Goal: Information Seeking & Learning: Learn about a topic

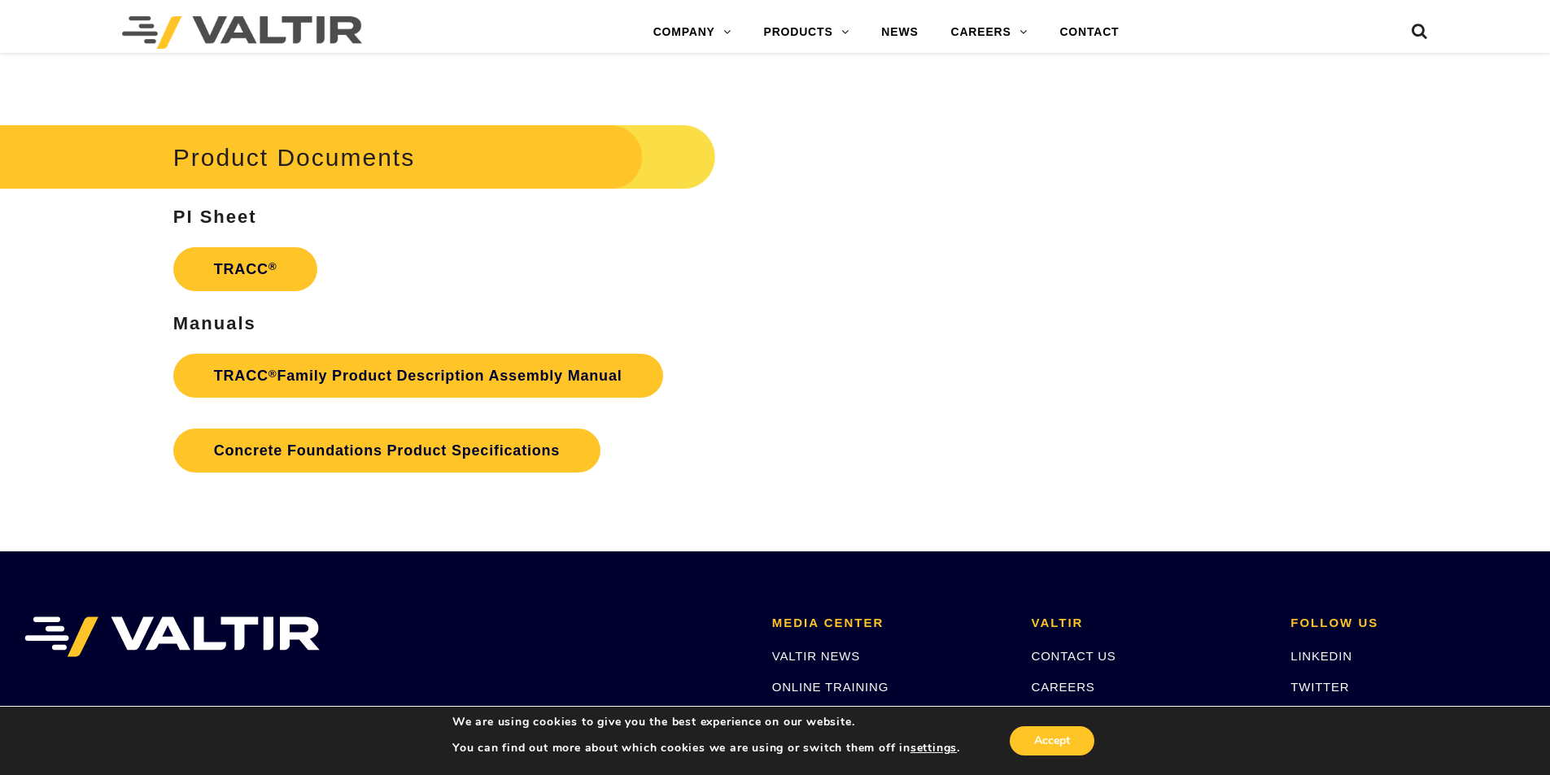
scroll to position [2522, 0]
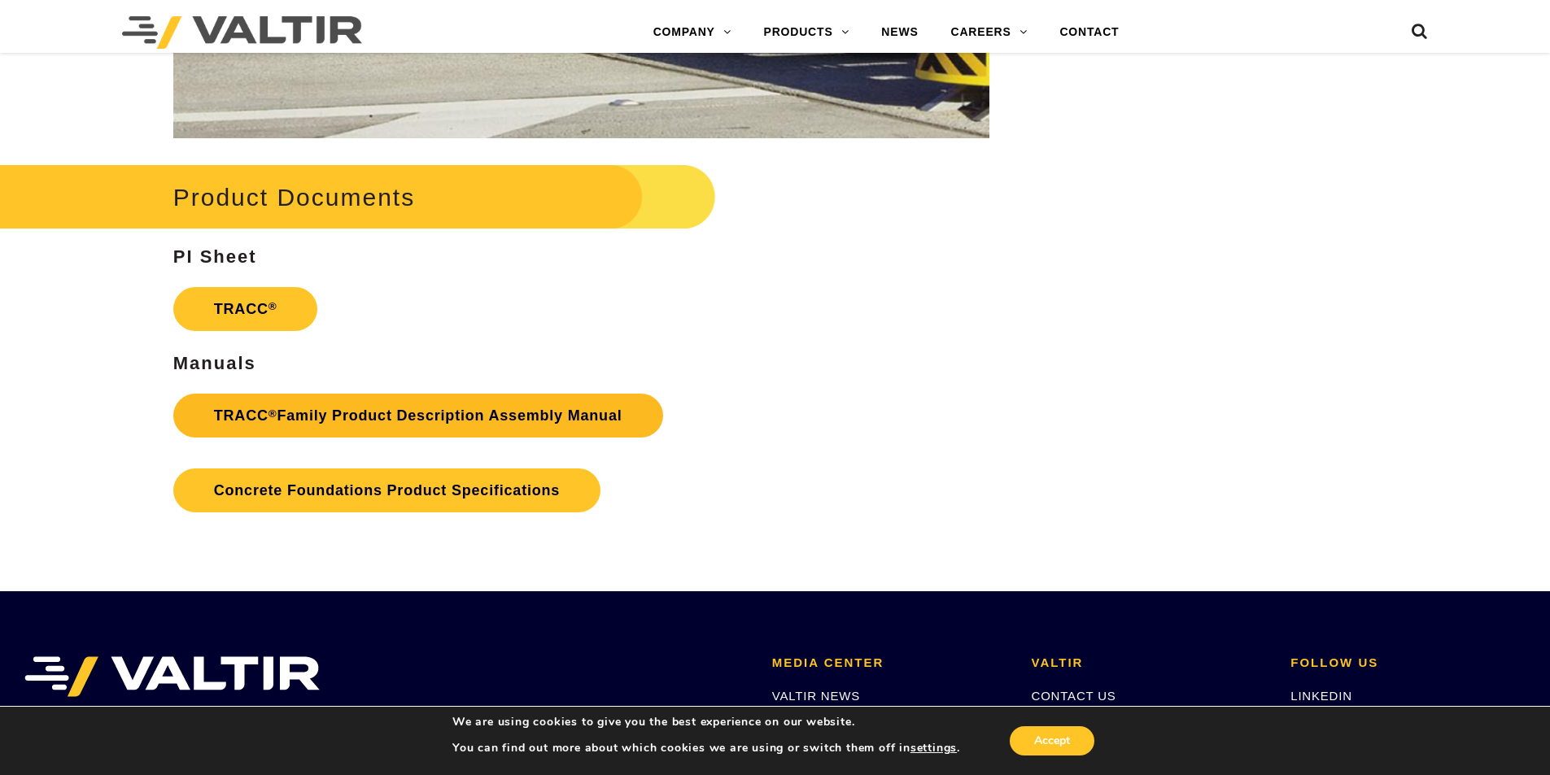
click at [516, 424] on link "TRACC ® Family Product Description Assembly Manual" at bounding box center [418, 416] width 490 height 44
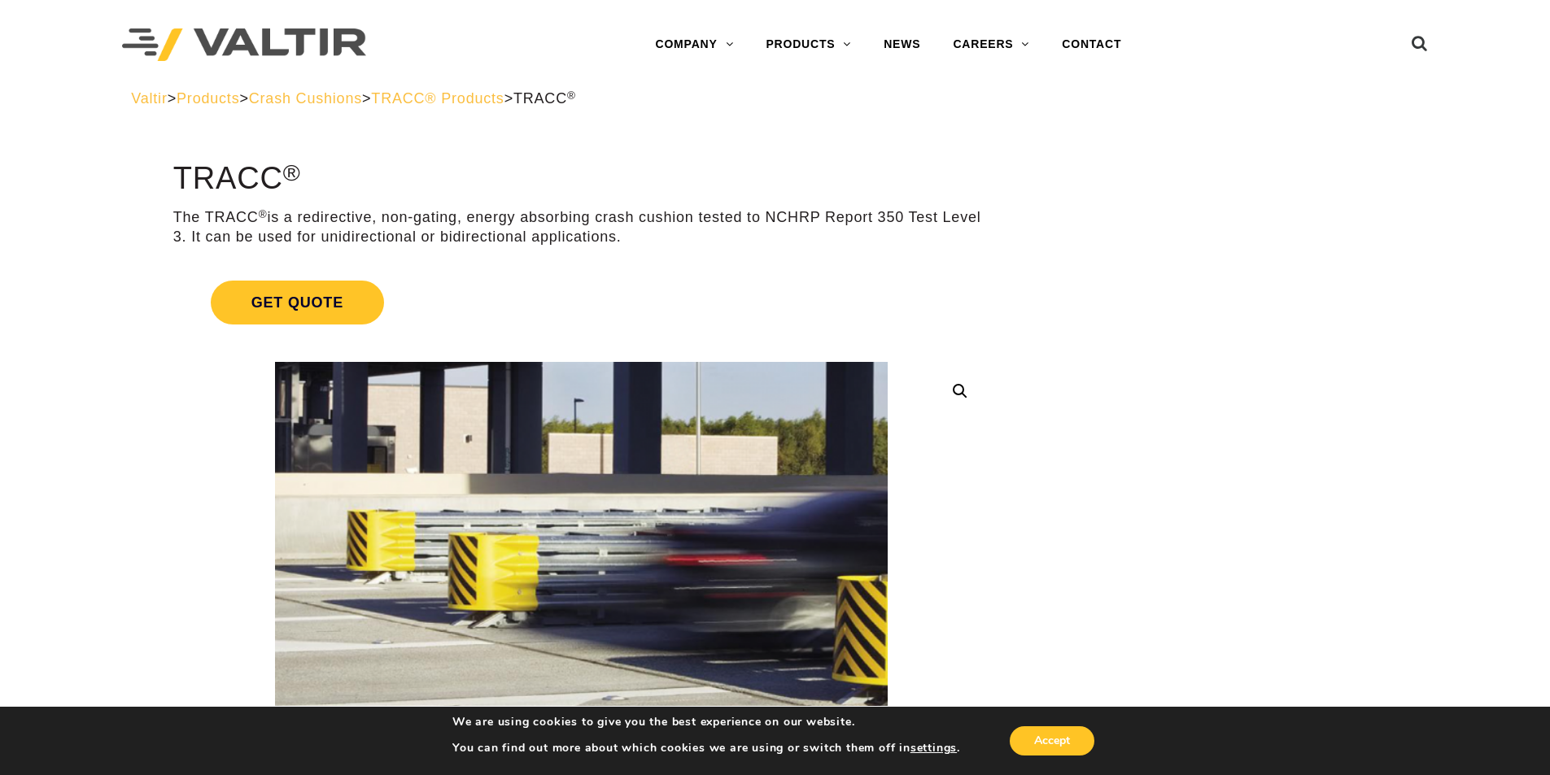
click at [460, 101] on span "TRACC® Products" at bounding box center [437, 98] width 133 height 16
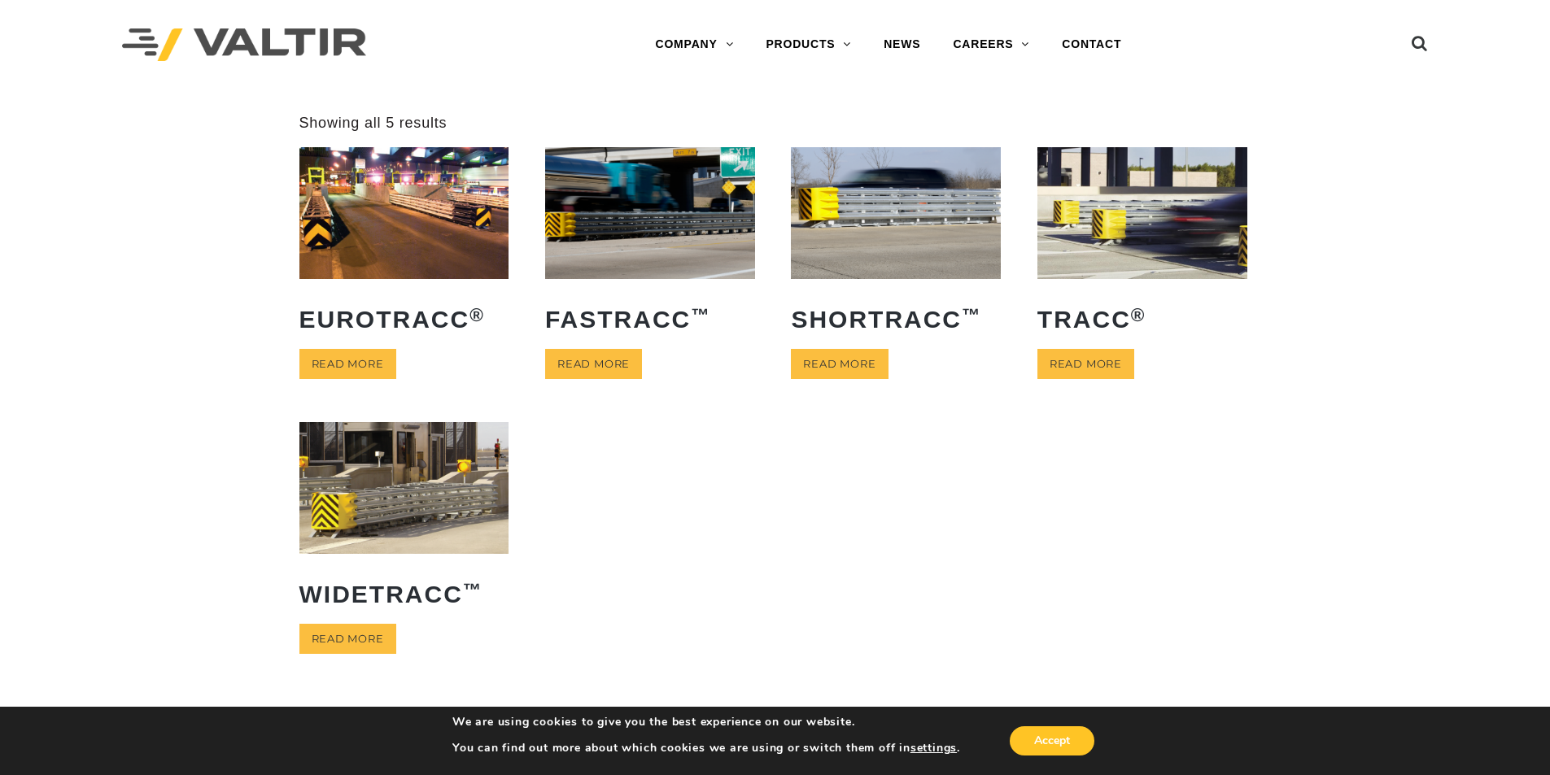
click at [385, 500] on img at bounding box center [404, 487] width 210 height 131
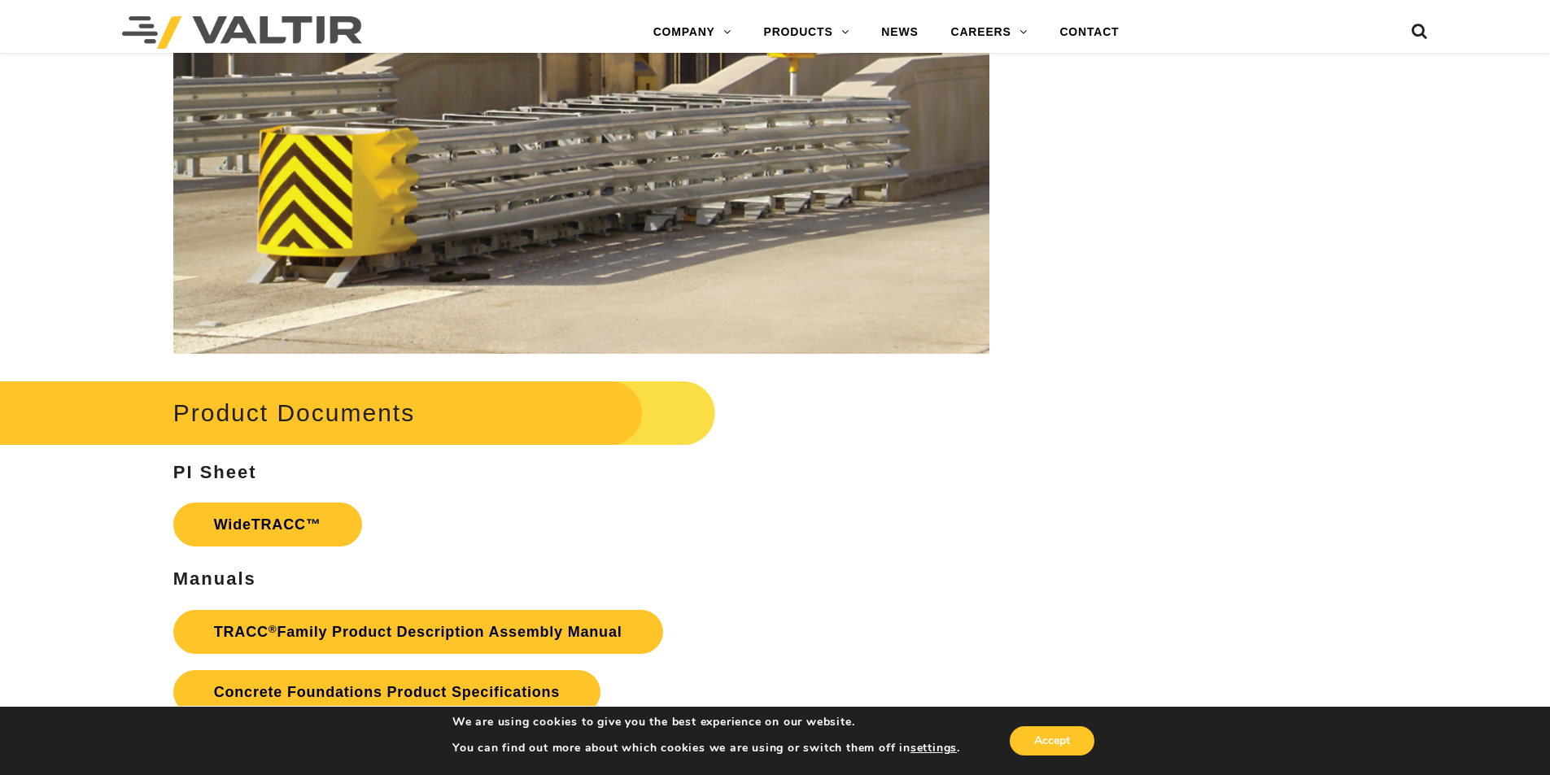
scroll to position [2847, 0]
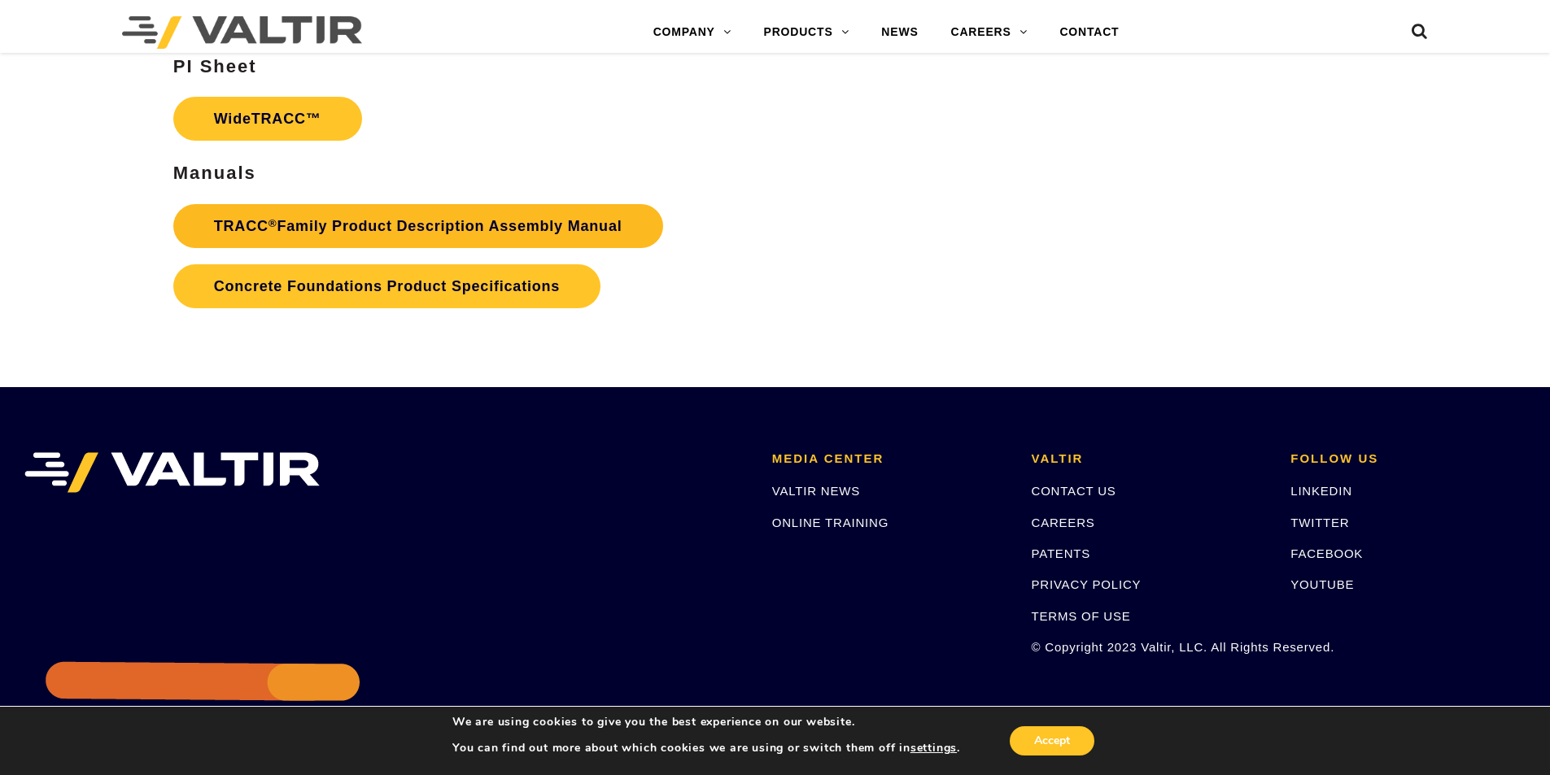
click at [547, 215] on link "TRACC ® Family Product Description Assembly Manual" at bounding box center [418, 226] width 490 height 44
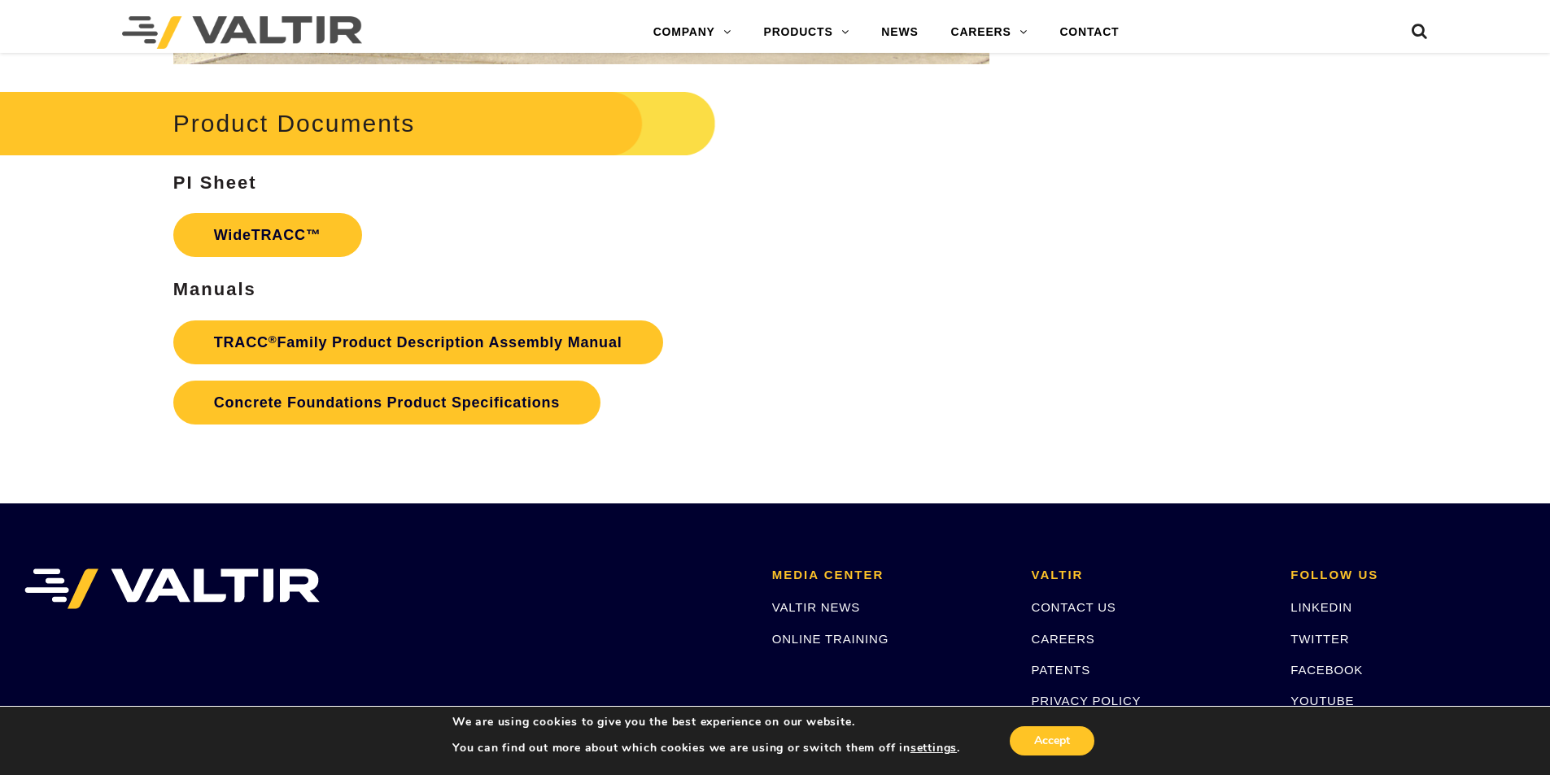
scroll to position [2737, 0]
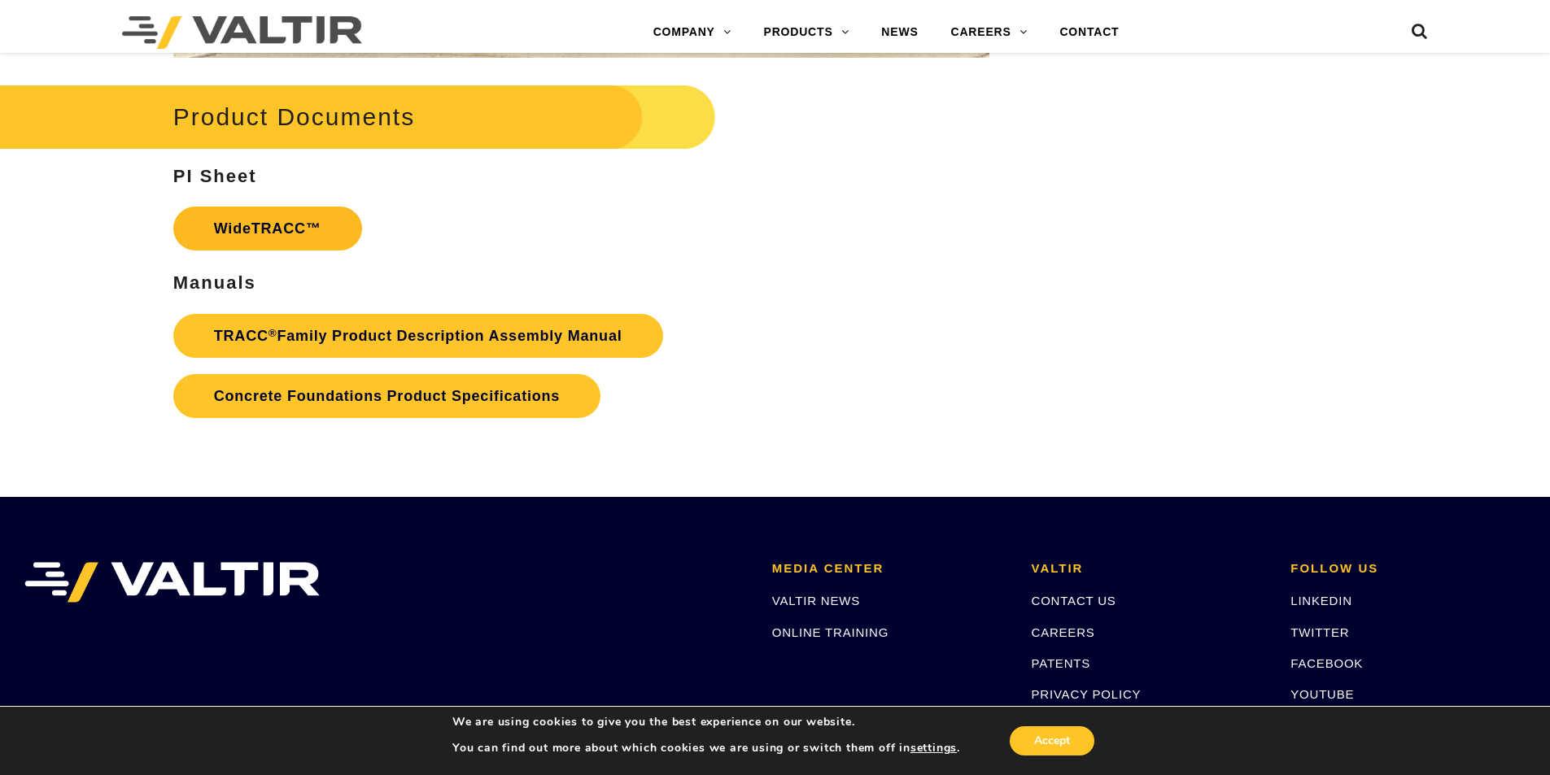
click at [265, 225] on link "WideTRACC™" at bounding box center [267, 229] width 189 height 44
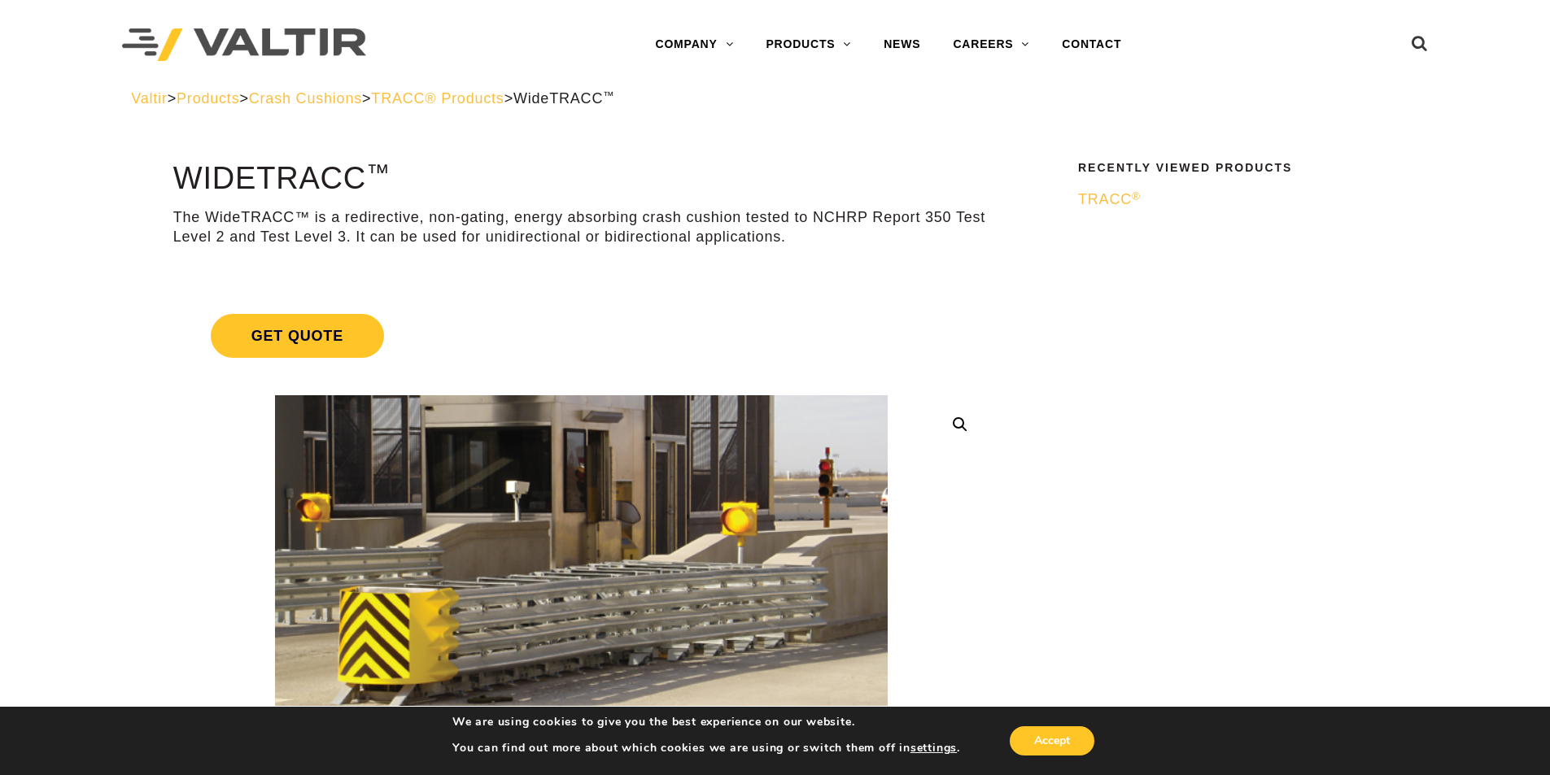
click at [362, 103] on span "Crash Cushions" at bounding box center [305, 98] width 113 height 16
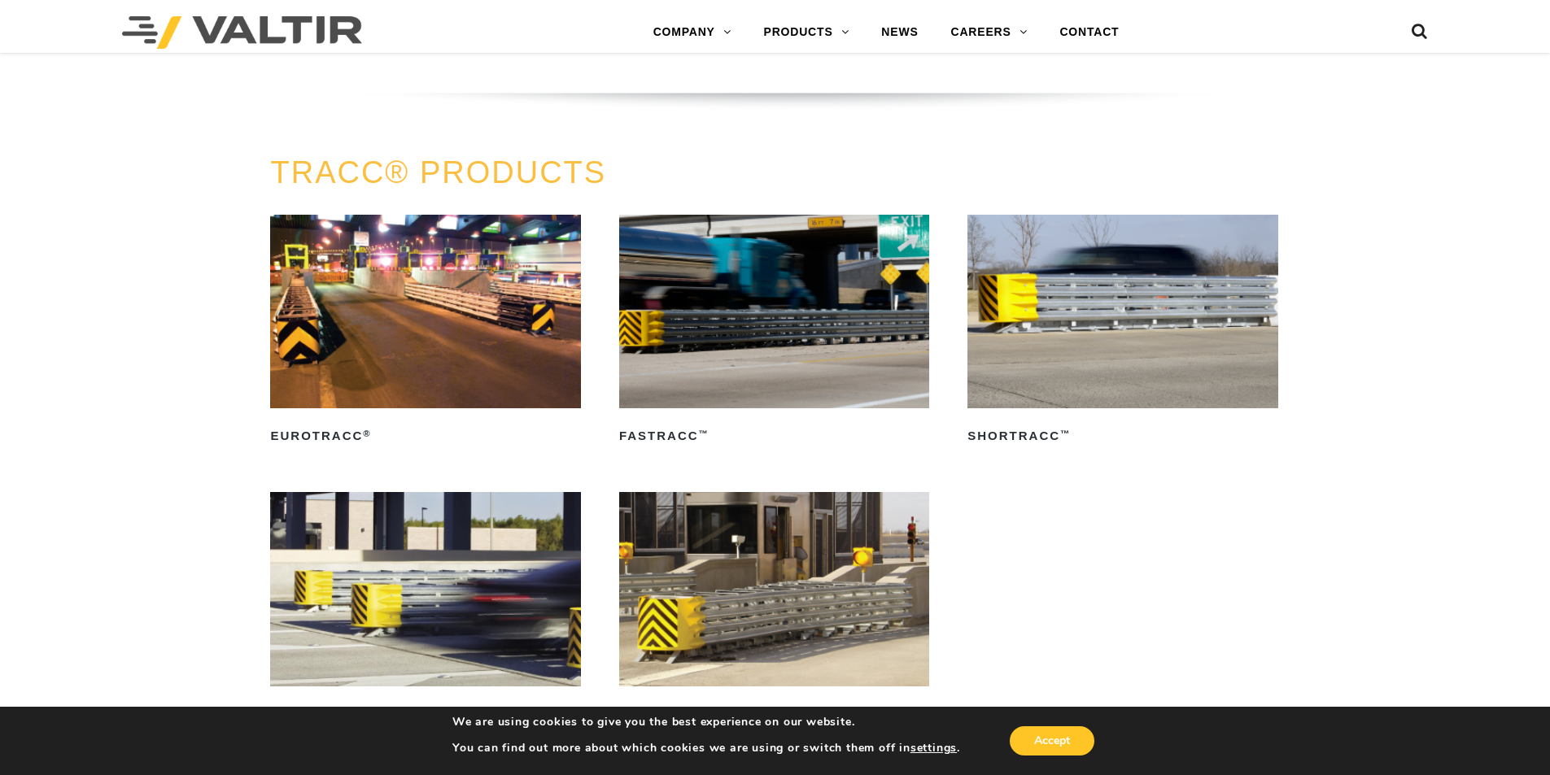
scroll to position [2766, 0]
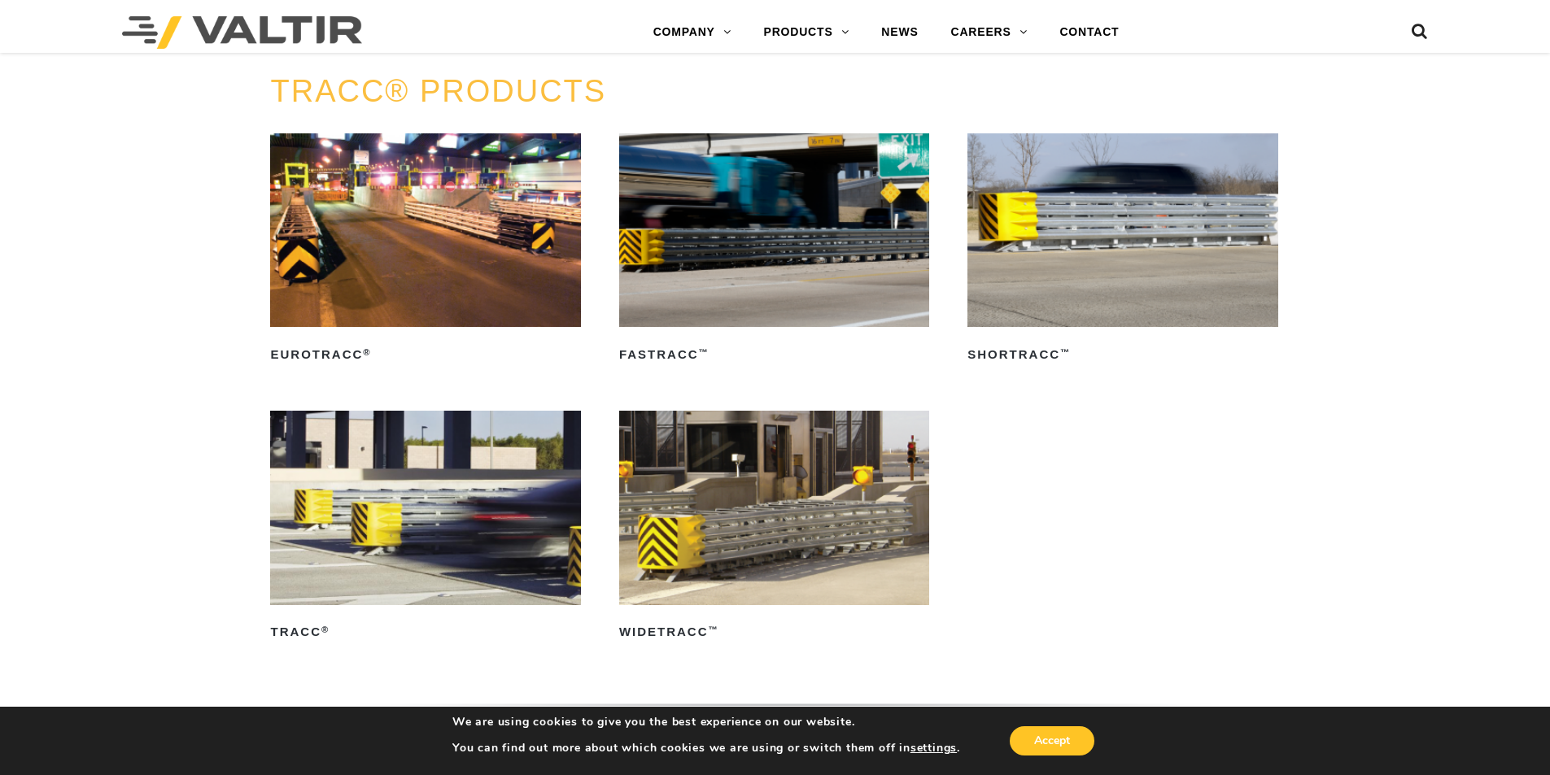
click at [412, 513] on img at bounding box center [425, 508] width 310 height 194
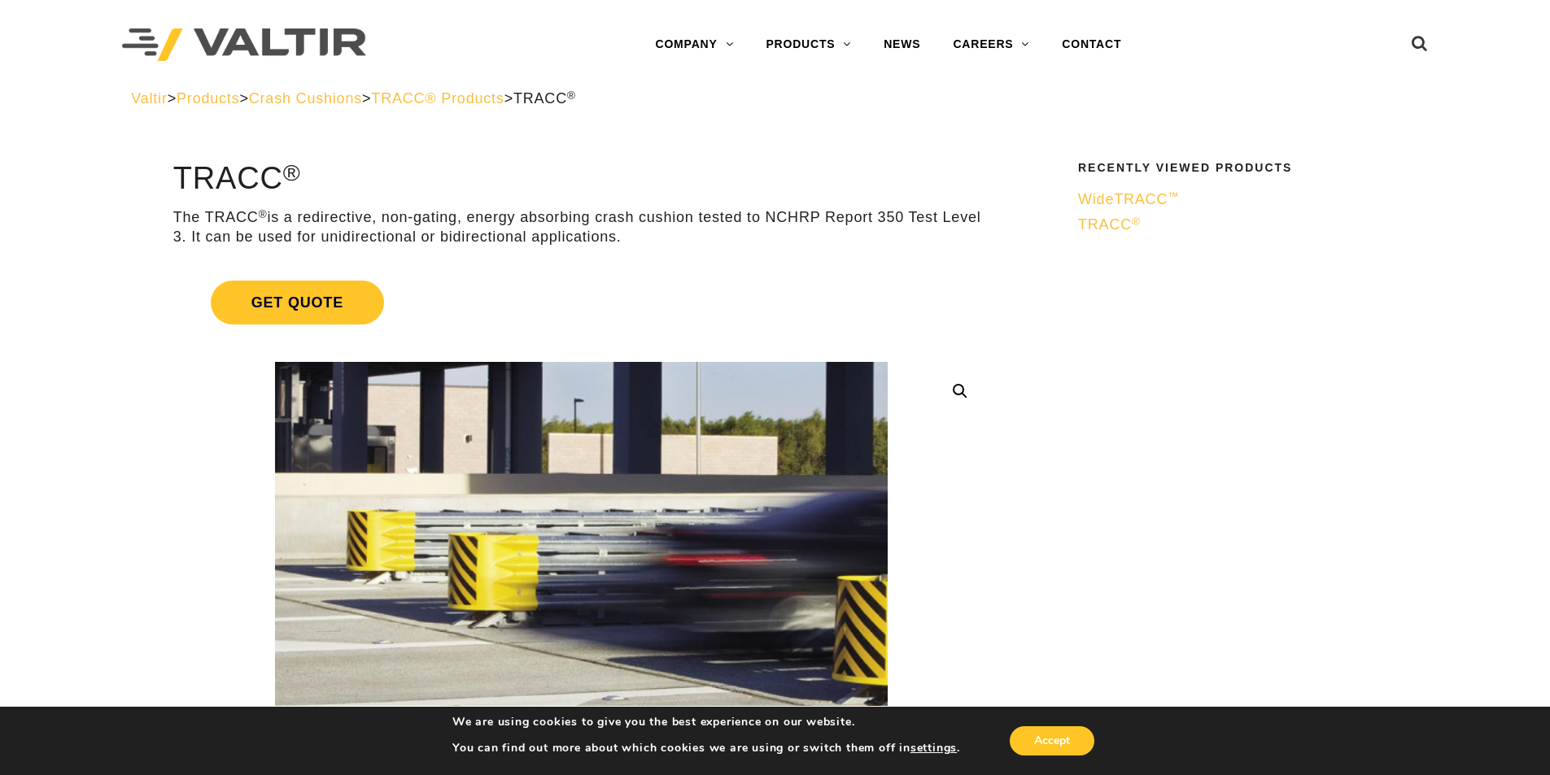
click at [1088, 229] on span "TRACC ®" at bounding box center [1109, 224] width 63 height 16
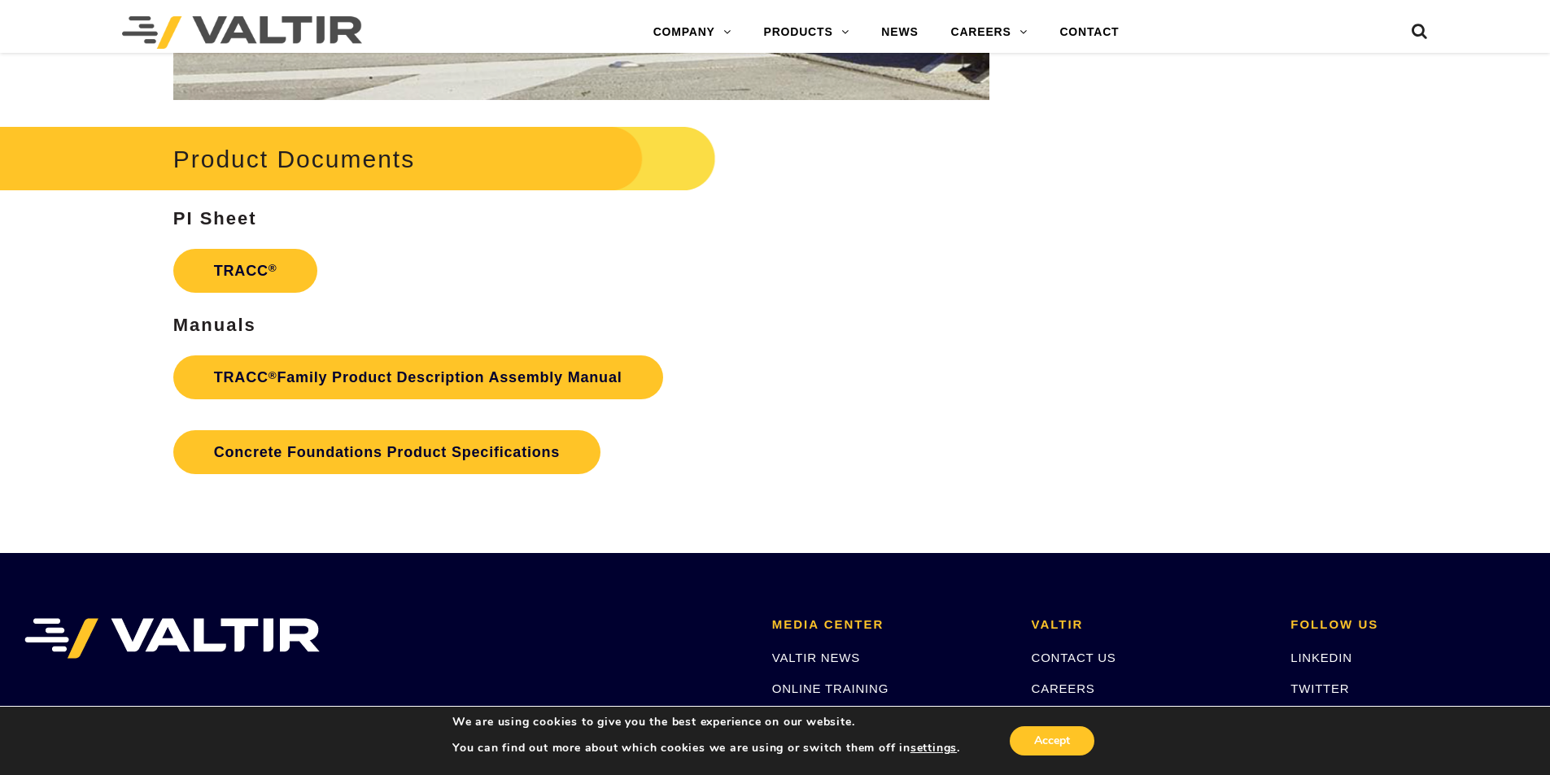
scroll to position [2603, 0]
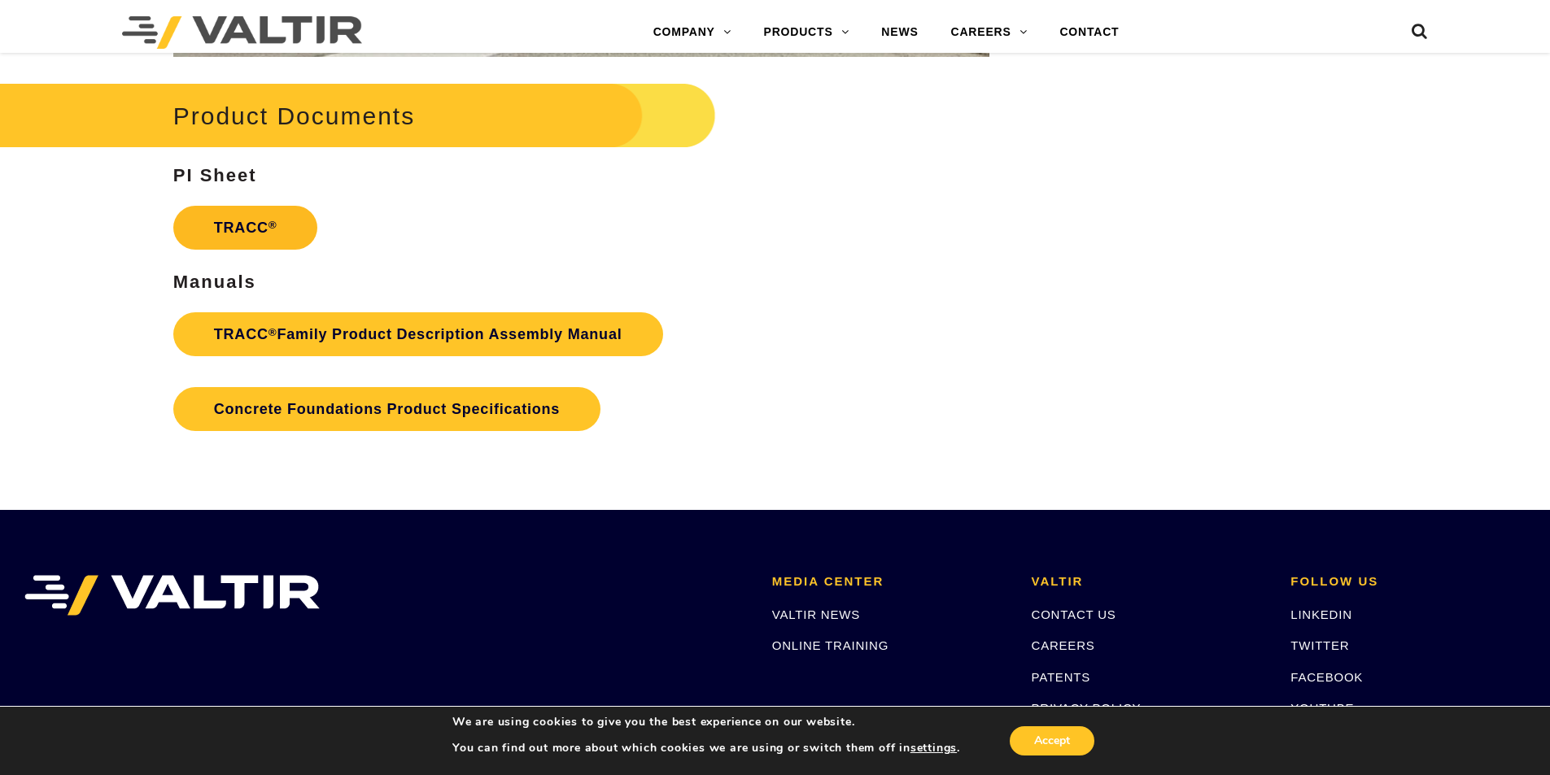
click at [241, 236] on link "TRACC ®" at bounding box center [245, 228] width 145 height 44
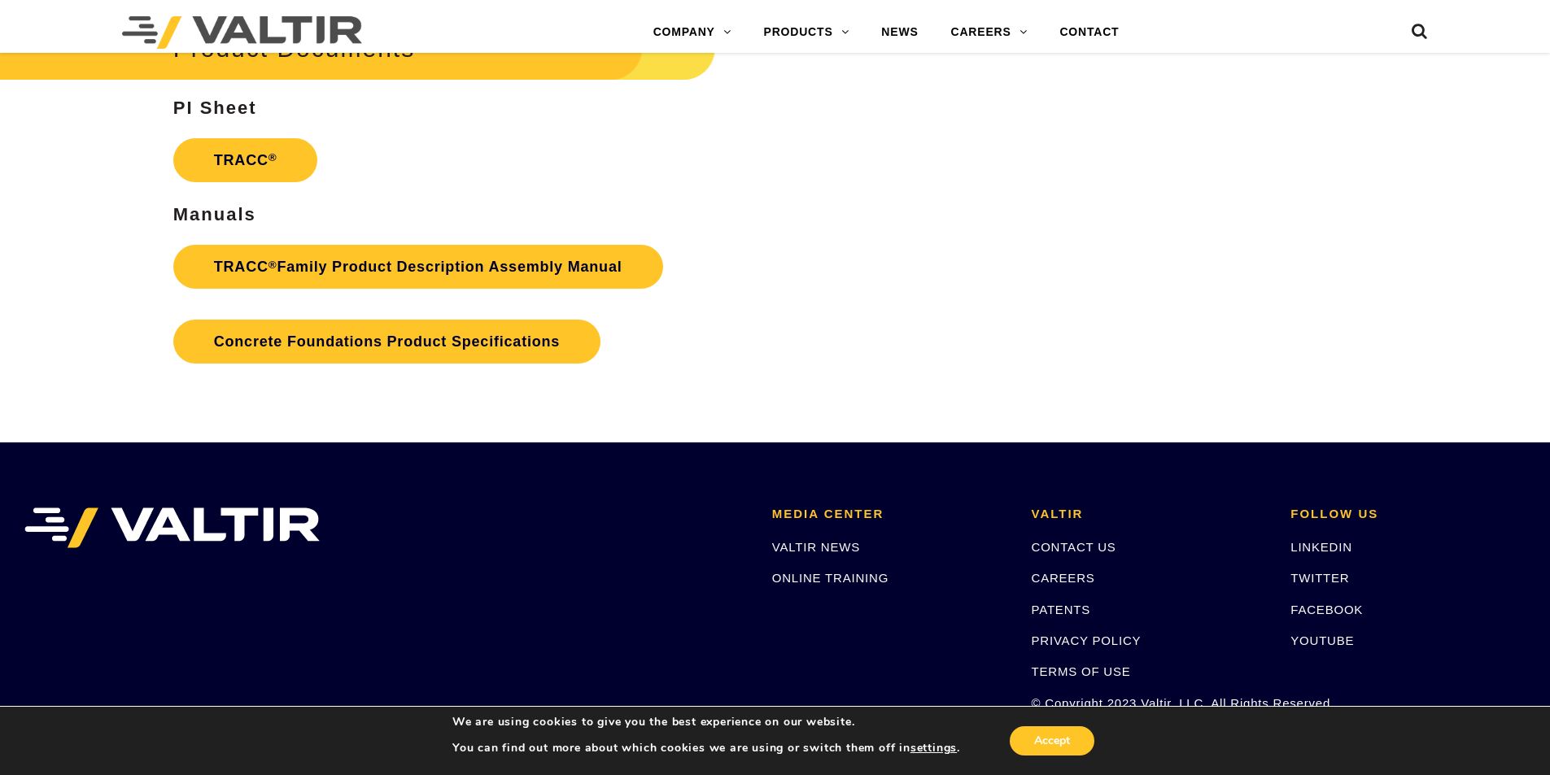
scroll to position [2826, 0]
